Goal: Information Seeking & Learning: Learn about a topic

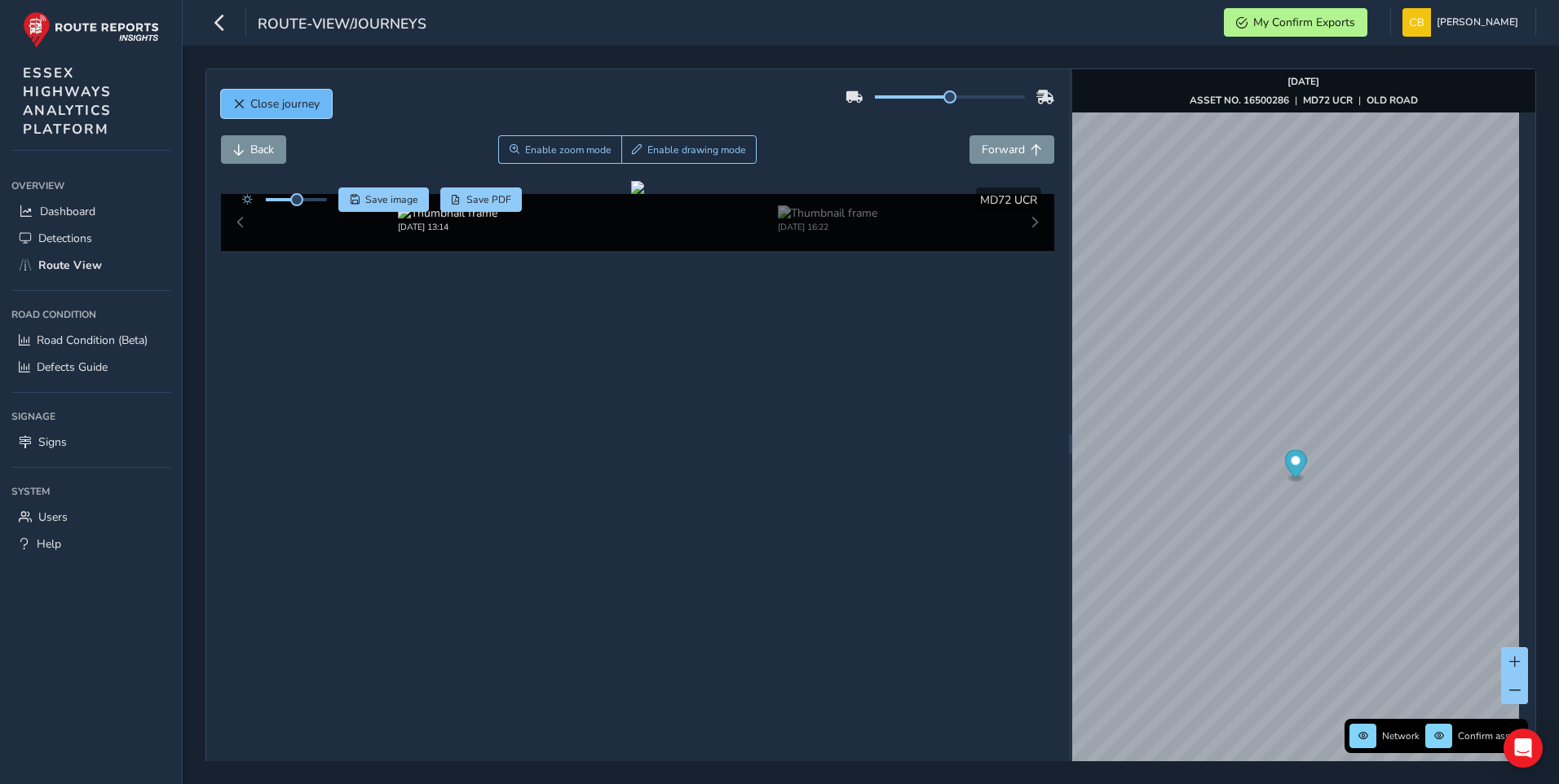
click at [253, 99] on span "Close journey" at bounding box center [284, 104] width 70 height 16
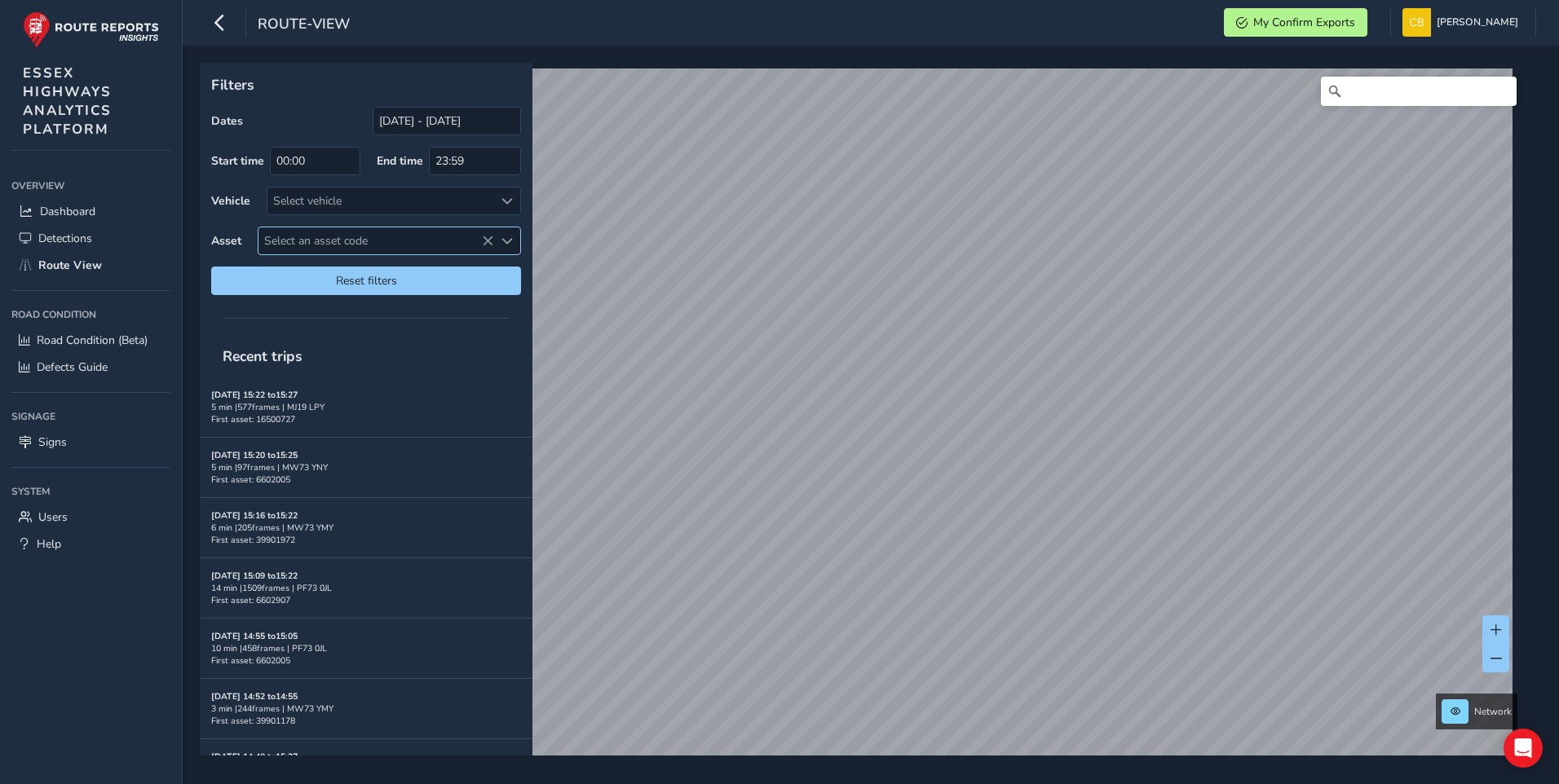
click at [351, 237] on span "Select an asset code" at bounding box center [375, 241] width 235 height 27
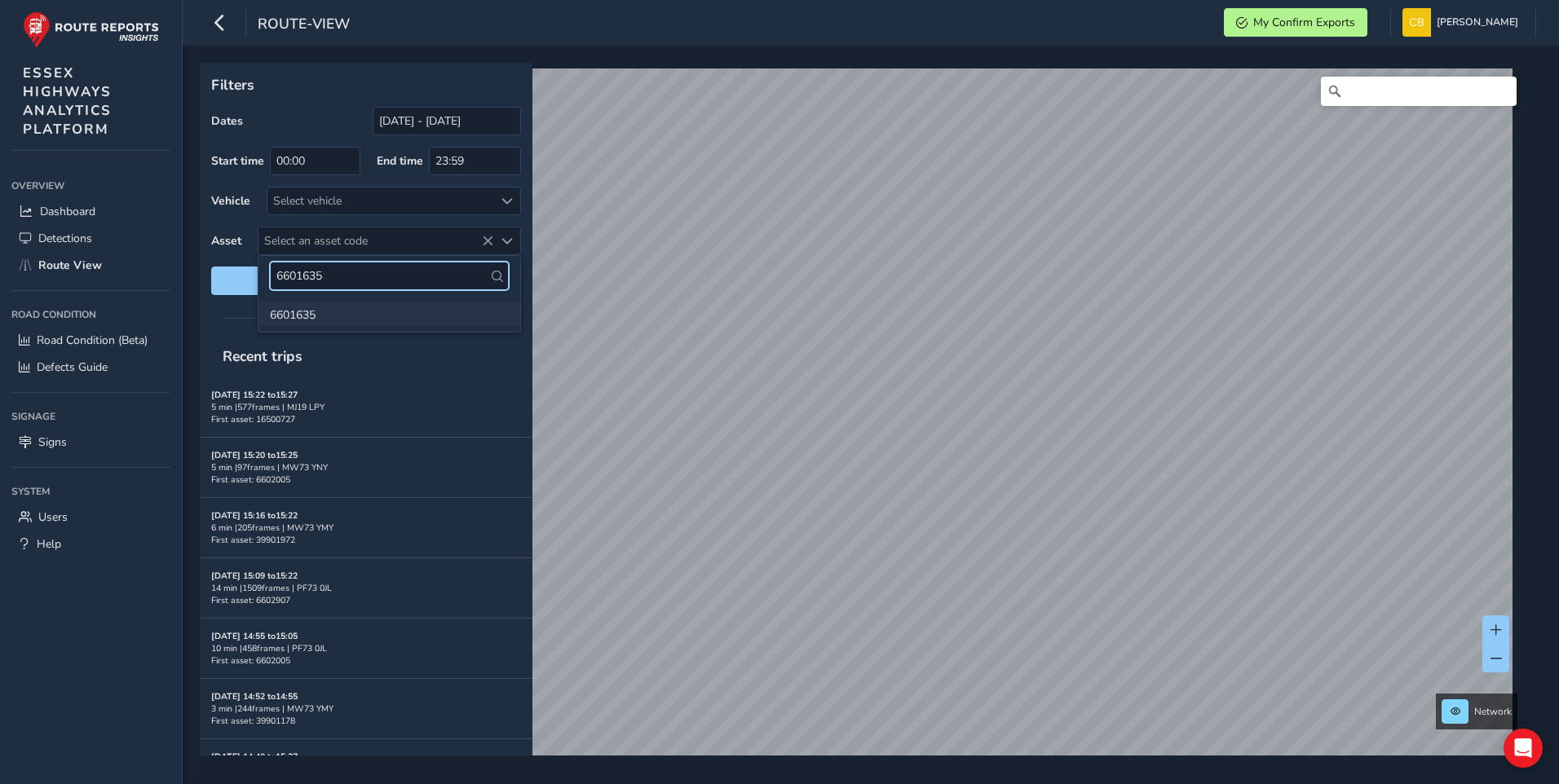
type input "6601635"
click at [340, 309] on li "6601635" at bounding box center [389, 314] width 262 height 24
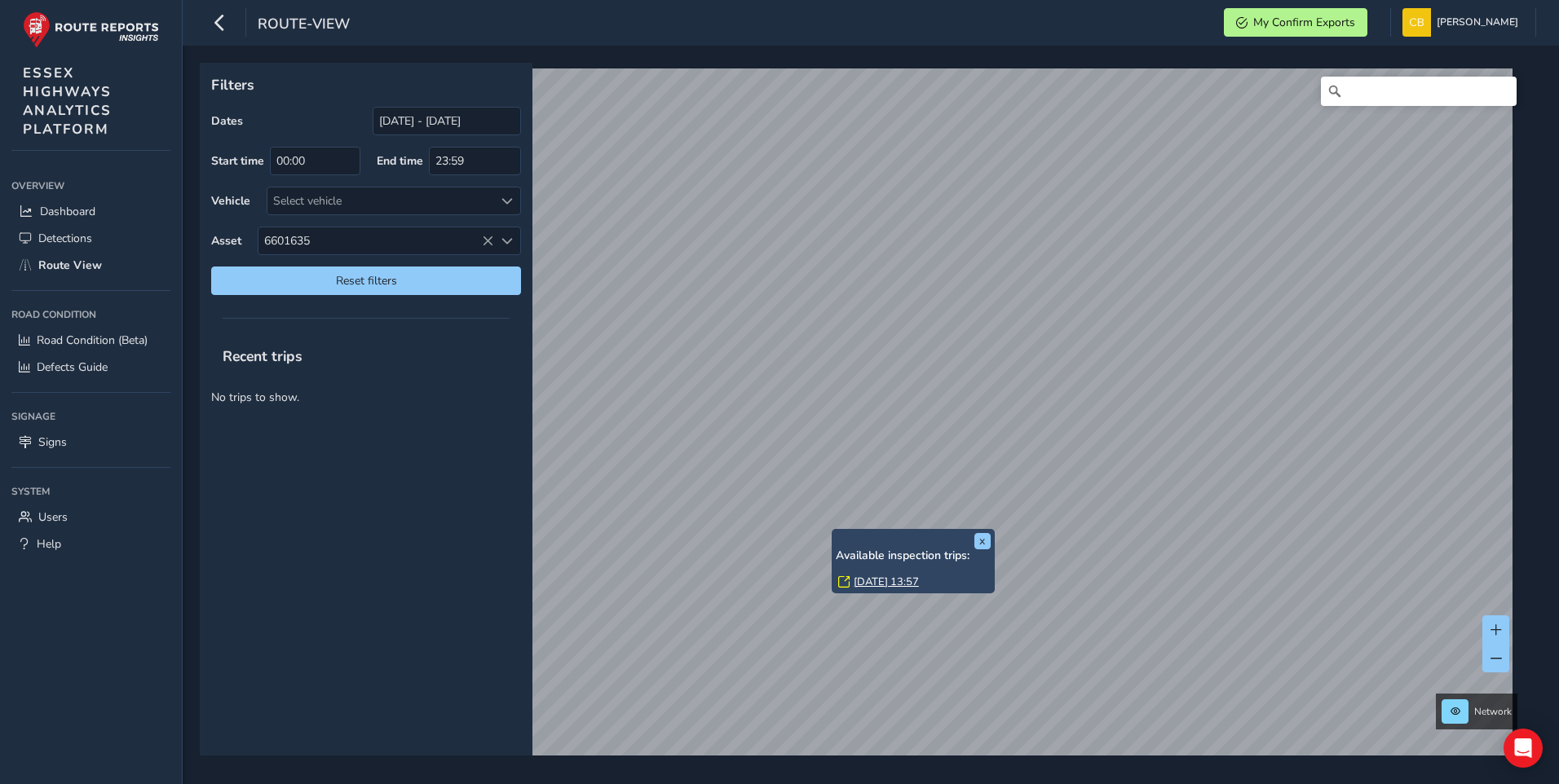
click at [890, 581] on link "[DATE] 13:57" at bounding box center [886, 582] width 65 height 15
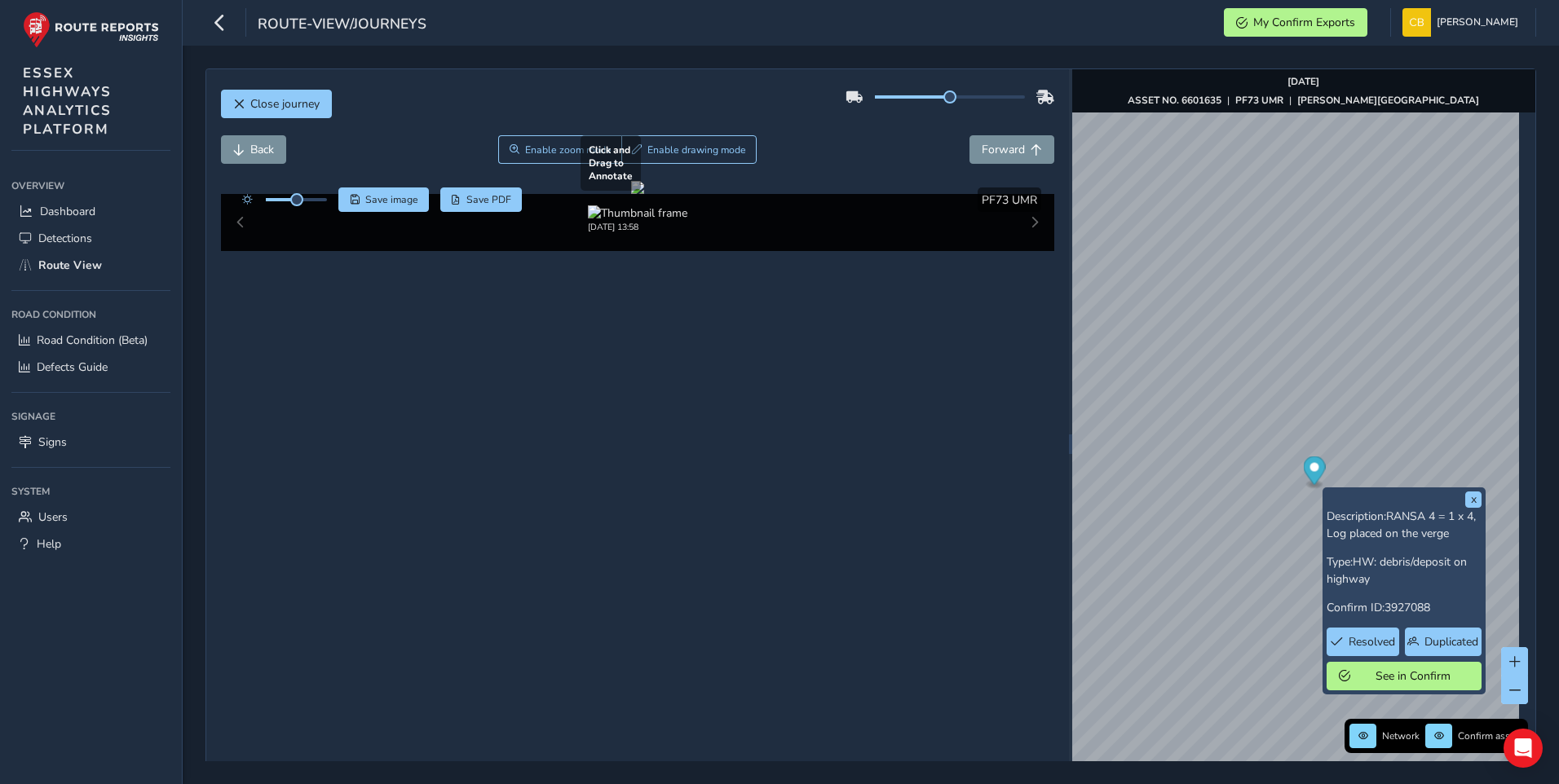
click at [644, 194] on div at bounding box center [637, 188] width 13 height 13
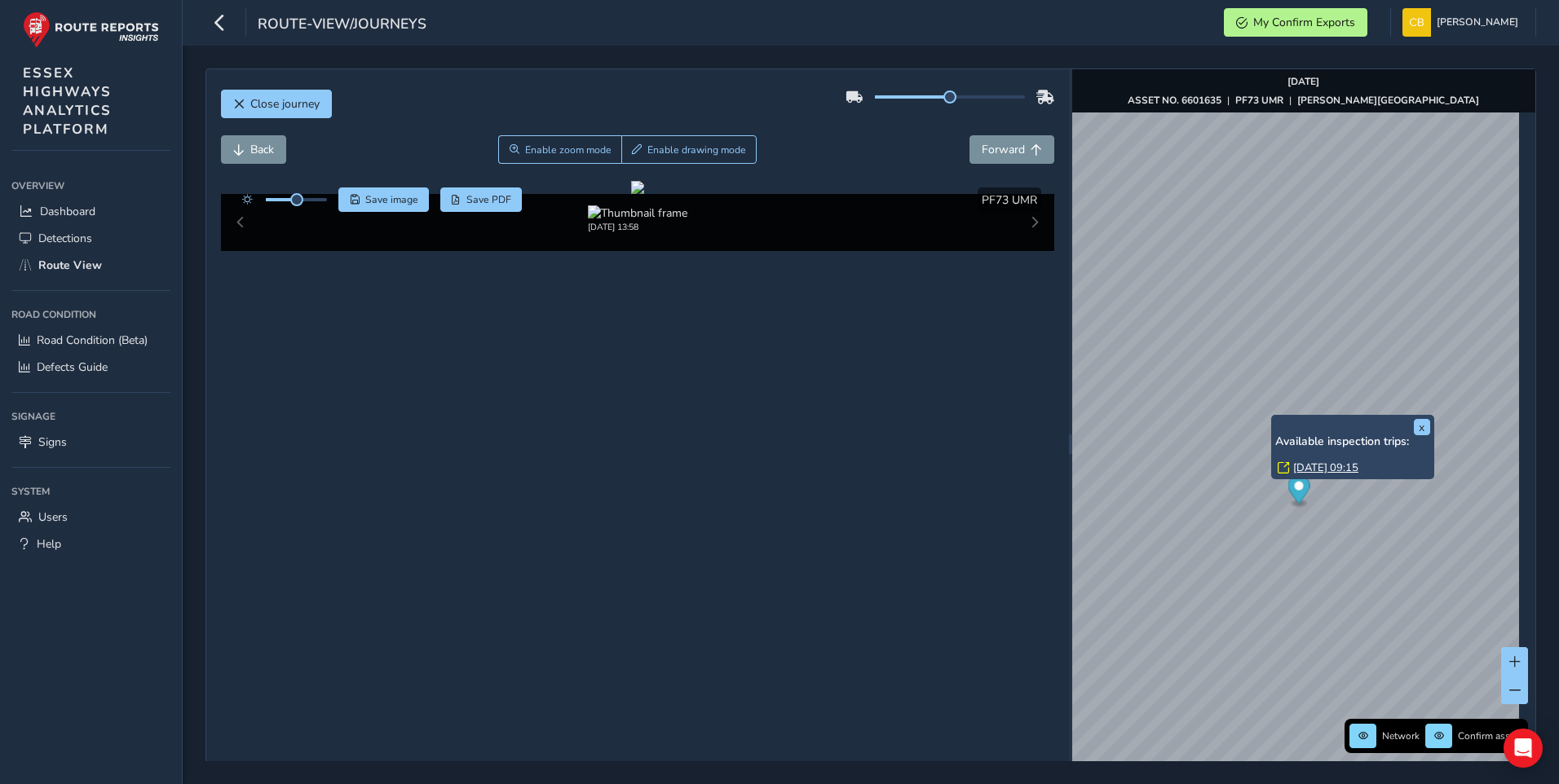
click at [1322, 461] on link "[DATE] 09:15" at bounding box center [1326, 468] width 65 height 15
click at [1322, 464] on link "[DATE] 09:15" at bounding box center [1326, 468] width 65 height 15
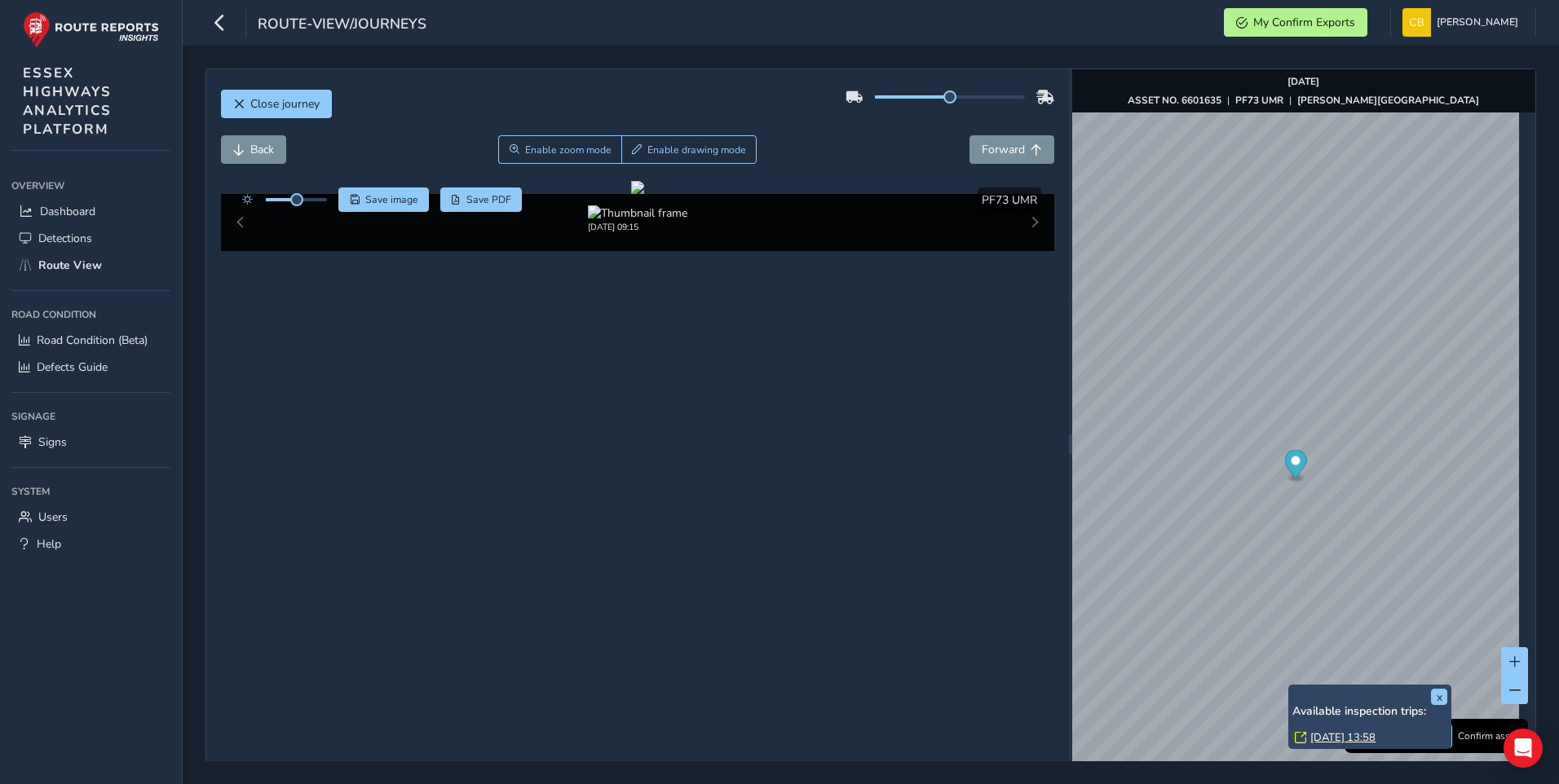
click at [1348, 739] on link "[DATE] 13:58" at bounding box center [1343, 738] width 65 height 15
click at [1348, 737] on link "[DATE] 13:58" at bounding box center [1343, 738] width 65 height 15
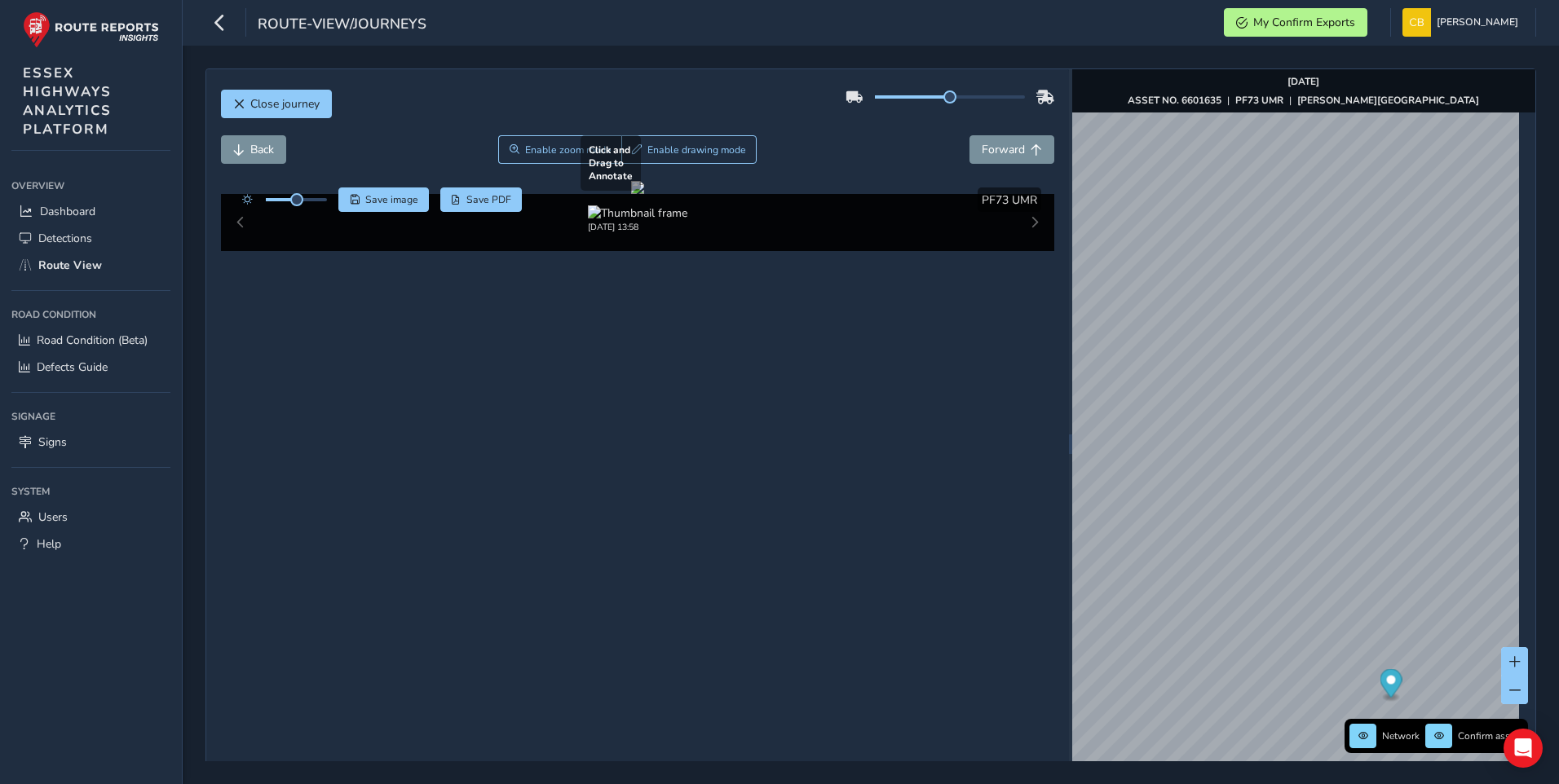
click at [644, 194] on div at bounding box center [637, 188] width 13 height 13
